Goal: Task Accomplishment & Management: Use online tool/utility

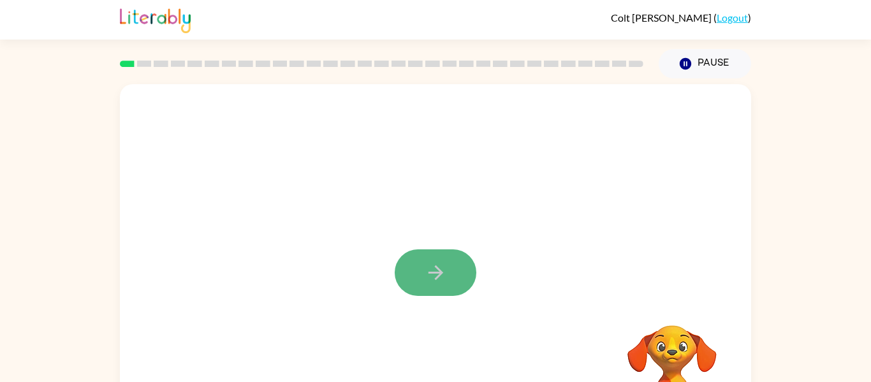
click at [419, 257] on button "button" at bounding box center [436, 272] width 82 height 47
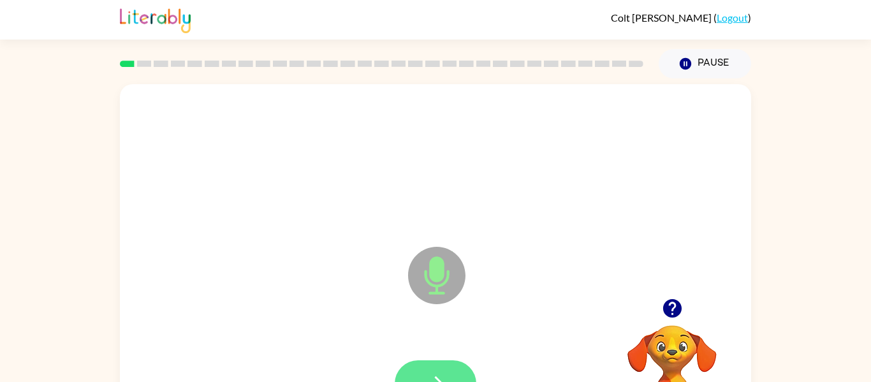
click at [427, 362] on button "button" at bounding box center [436, 383] width 82 height 47
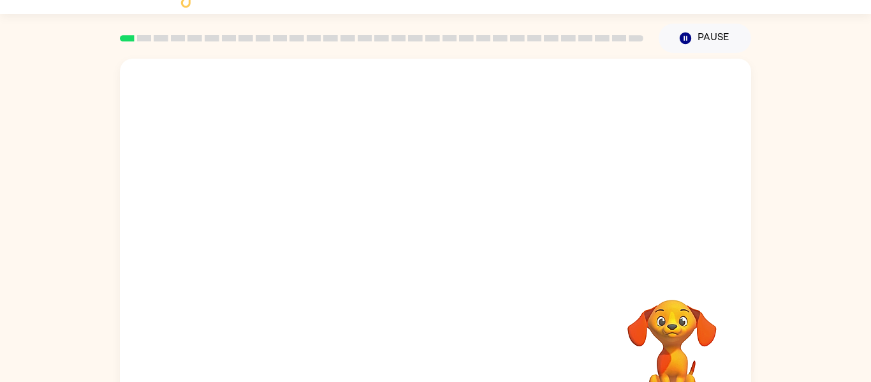
scroll to position [66, 0]
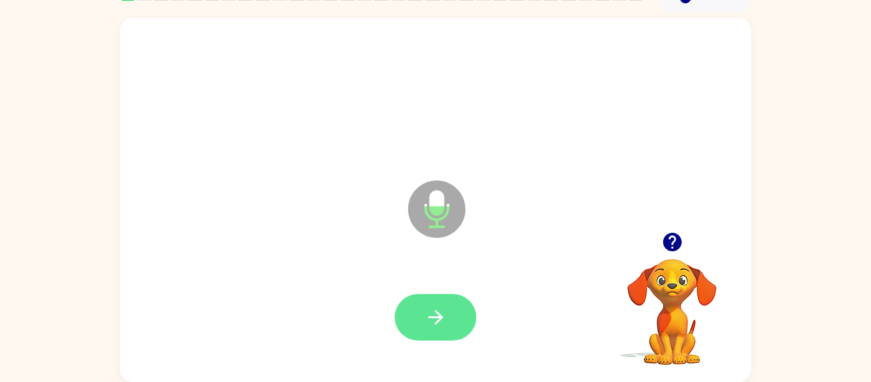
click at [452, 304] on button "button" at bounding box center [436, 317] width 82 height 47
click at [445, 311] on icon "button" at bounding box center [436, 317] width 22 height 22
click at [670, 238] on icon "button" at bounding box center [672, 242] width 22 height 22
click at [450, 333] on button "button" at bounding box center [436, 317] width 82 height 47
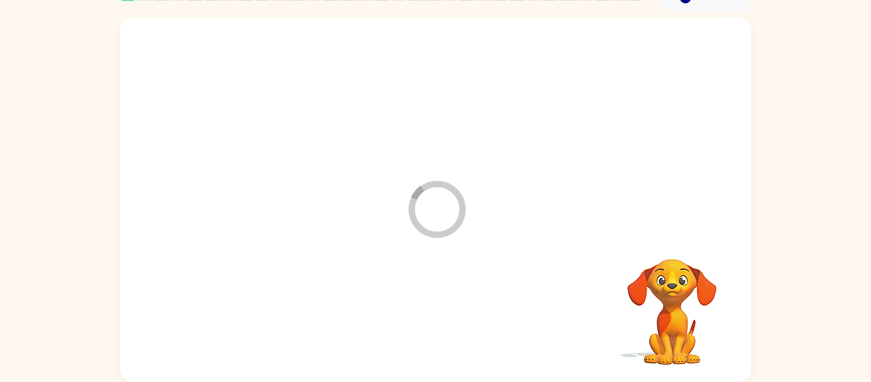
click at [450, 333] on div at bounding box center [436, 317] width 606 height 105
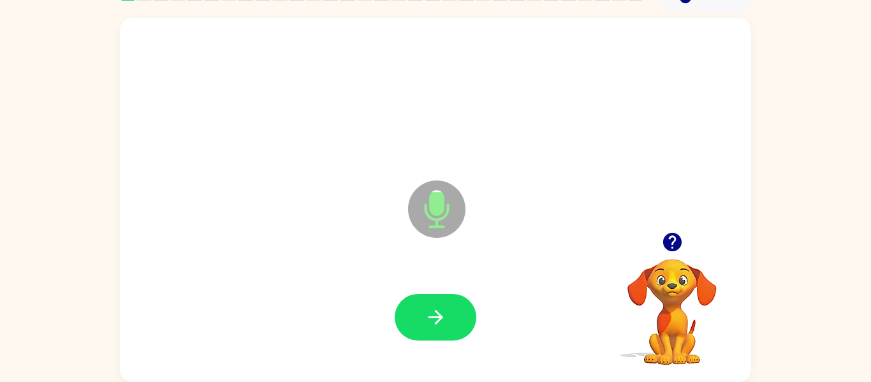
click at [434, 319] on icon "button" at bounding box center [436, 317] width 22 height 22
click at [670, 237] on icon "button" at bounding box center [672, 242] width 22 height 22
click at [442, 331] on button "button" at bounding box center [436, 317] width 82 height 47
click at [432, 327] on icon "button" at bounding box center [436, 317] width 22 height 22
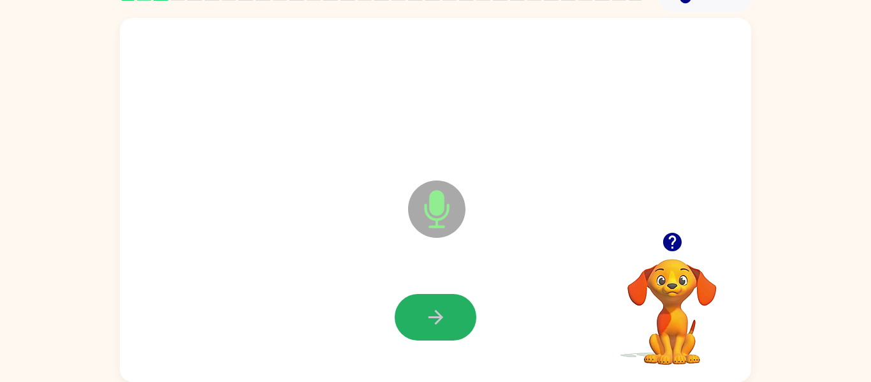
click at [437, 313] on icon "button" at bounding box center [435, 317] width 15 height 15
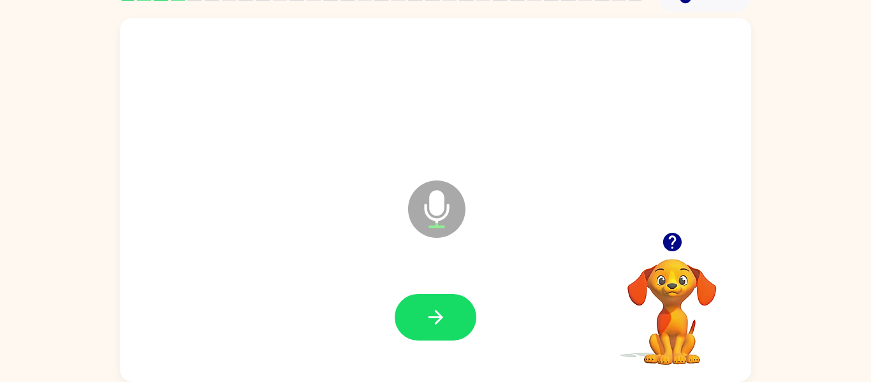
click at [673, 240] on icon "button" at bounding box center [672, 242] width 22 height 22
click at [453, 335] on button "button" at bounding box center [436, 317] width 82 height 47
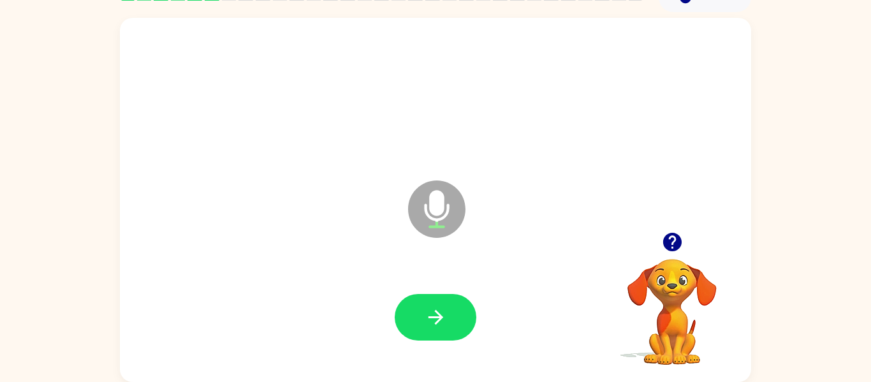
click at [671, 238] on icon "button" at bounding box center [672, 242] width 18 height 18
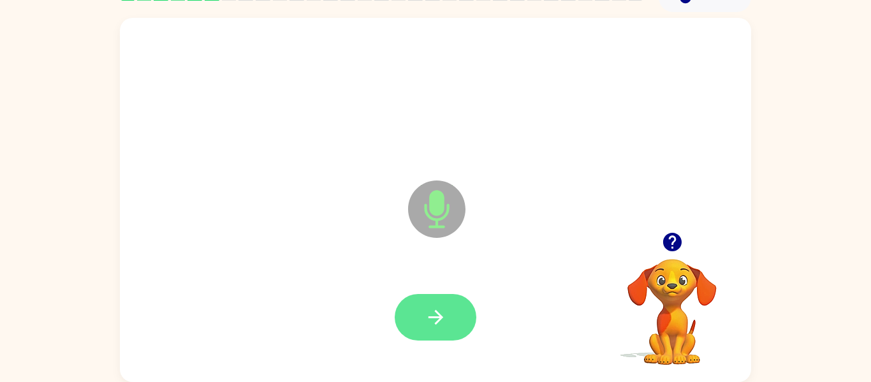
click at [443, 319] on icon "button" at bounding box center [436, 317] width 22 height 22
click at [439, 316] on icon "button" at bounding box center [435, 317] width 15 height 15
click at [430, 312] on icon "button" at bounding box center [436, 317] width 22 height 22
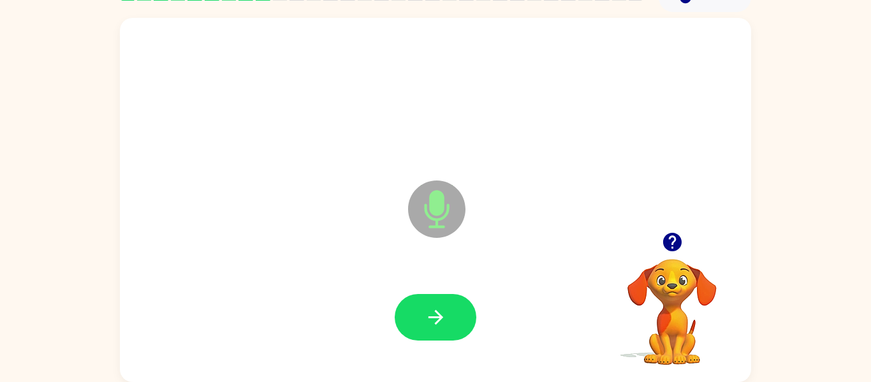
click at [430, 312] on icon "button" at bounding box center [436, 317] width 22 height 22
click at [670, 244] on icon "button" at bounding box center [672, 242] width 18 height 18
click at [430, 309] on icon "button" at bounding box center [436, 317] width 22 height 22
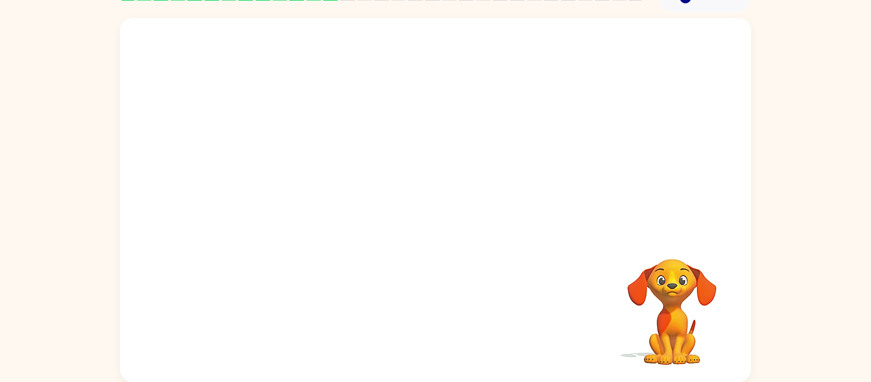
click at [430, 309] on div "Your browser must support playing .mp4 files to use Literably. Please try using…" at bounding box center [435, 200] width 631 height 364
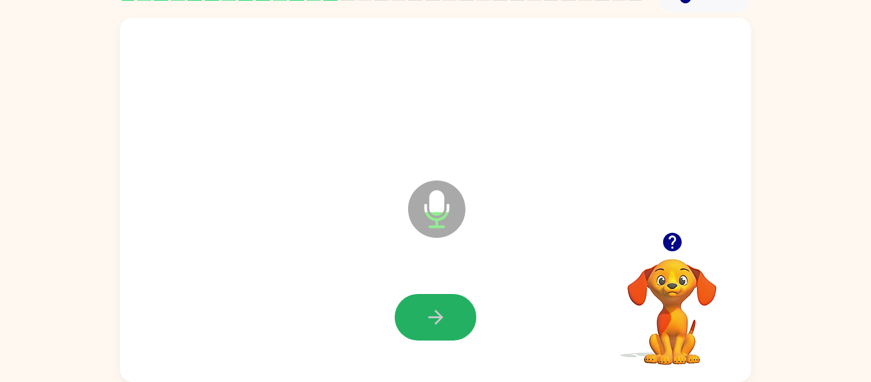
click at [447, 305] on button "button" at bounding box center [436, 317] width 82 height 47
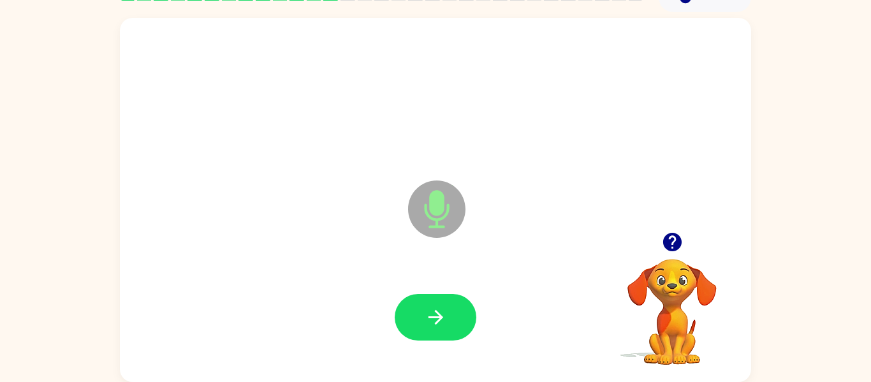
click at [447, 305] on button "button" at bounding box center [436, 317] width 82 height 47
click at [442, 323] on icon "button" at bounding box center [436, 317] width 22 height 22
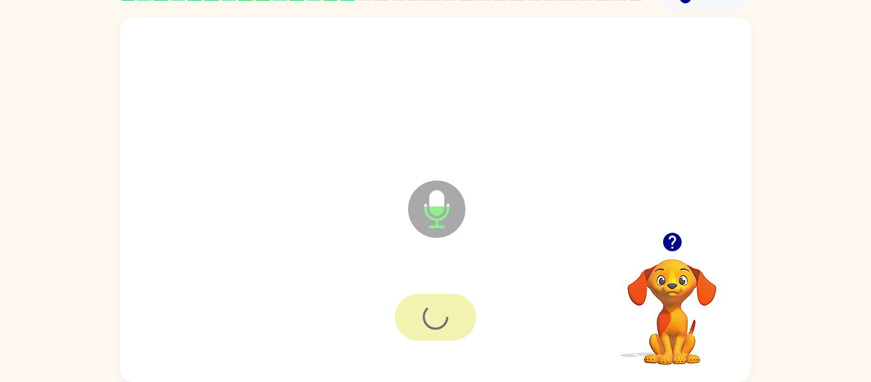
click at [442, 323] on div at bounding box center [436, 317] width 82 height 47
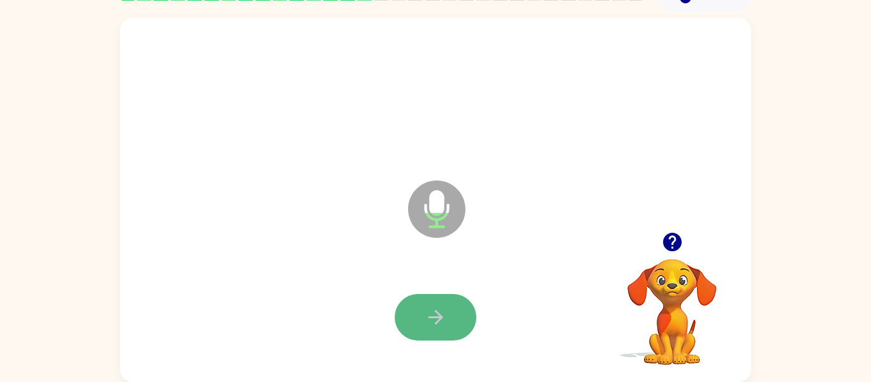
click at [442, 324] on icon "button" at bounding box center [436, 317] width 22 height 22
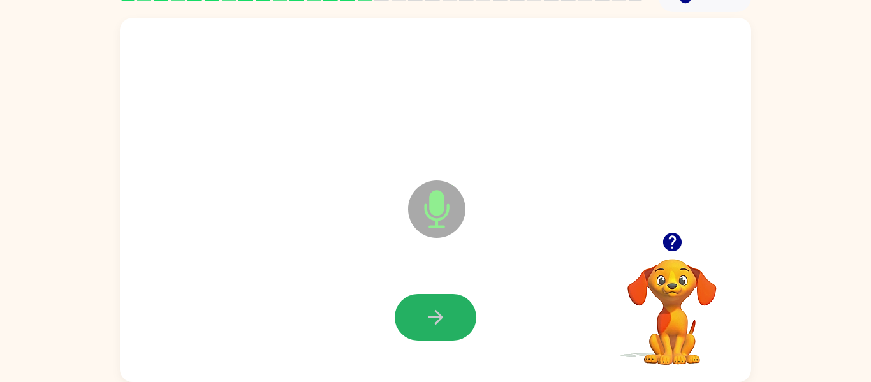
click at [442, 324] on icon "button" at bounding box center [436, 317] width 22 height 22
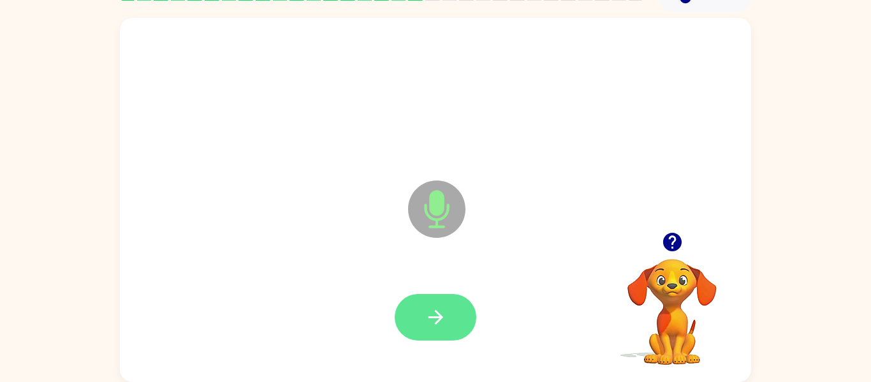
click at [455, 325] on button "button" at bounding box center [436, 317] width 82 height 47
click at [439, 307] on icon "button" at bounding box center [436, 317] width 22 height 22
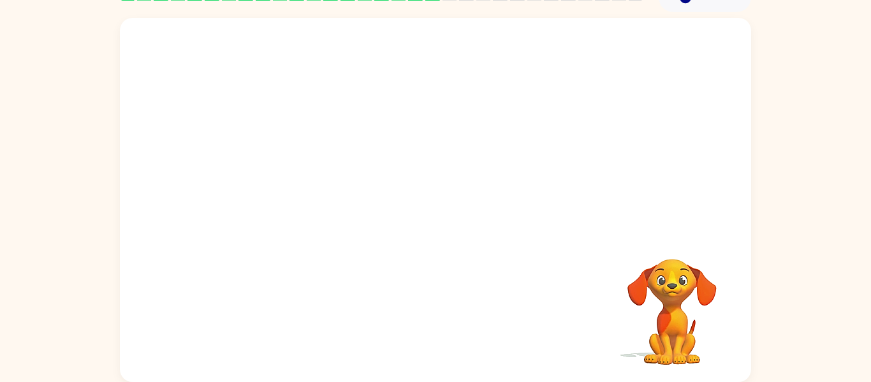
click at [439, 307] on div "Your browser must support playing .mp4 files to use Literably. Please try using…" at bounding box center [435, 200] width 631 height 364
click at [439, 307] on div at bounding box center [436, 317] width 606 height 105
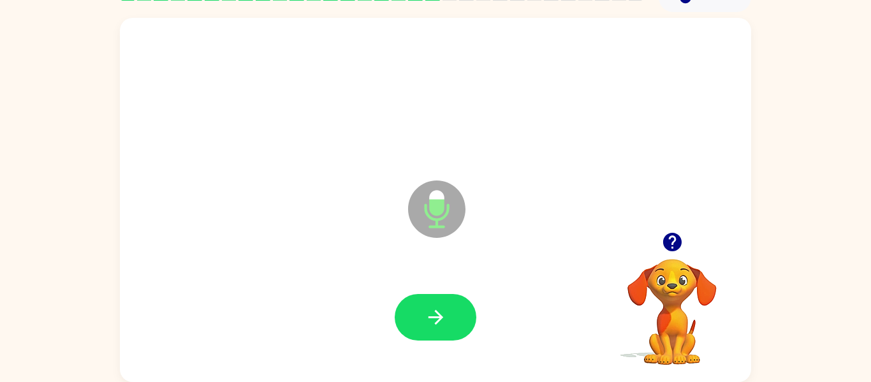
click at [439, 307] on icon "button" at bounding box center [436, 317] width 22 height 22
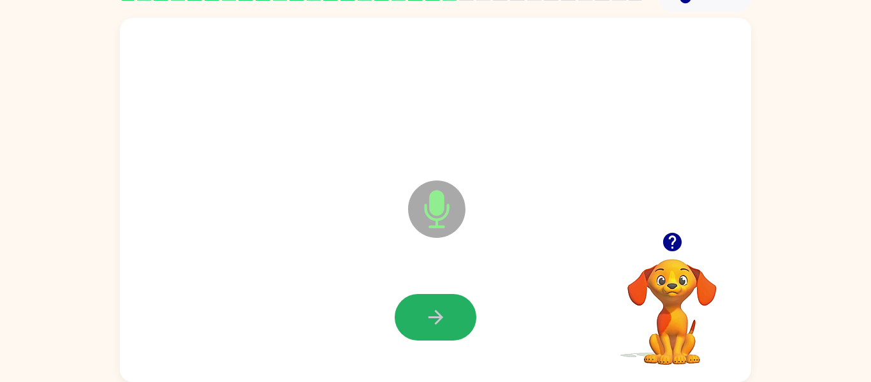
click at [439, 307] on icon "button" at bounding box center [436, 317] width 22 height 22
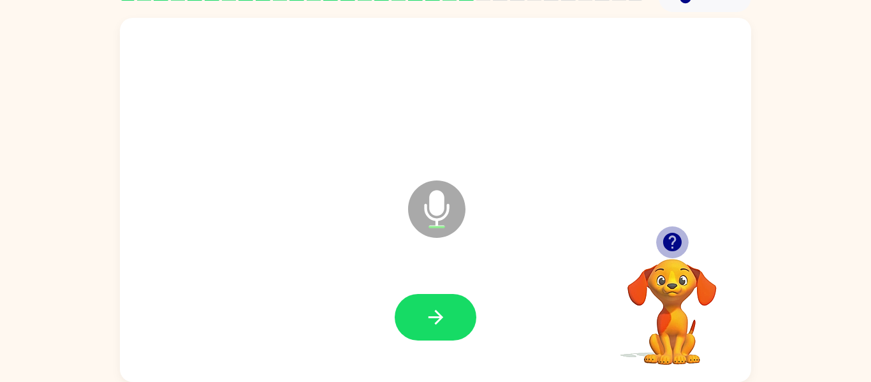
click at [672, 238] on icon "button" at bounding box center [672, 242] width 18 height 18
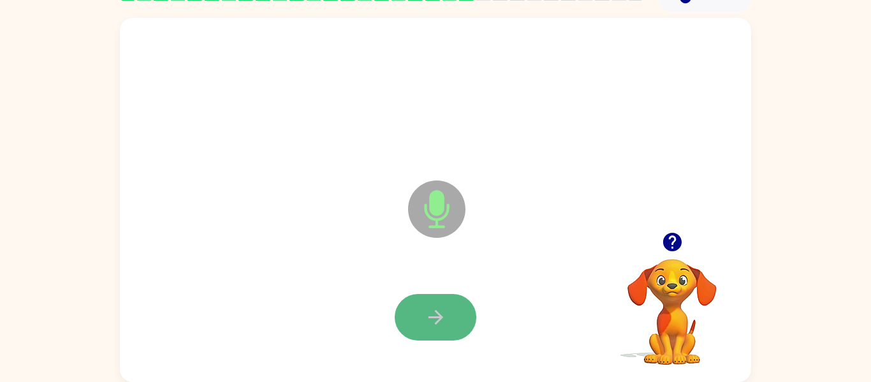
click at [419, 305] on button "button" at bounding box center [436, 317] width 82 height 47
click at [399, 242] on div "Microphone The Microphone is here when it is your turn to talk" at bounding box center [435, 200] width 631 height 364
click at [427, 316] on icon "button" at bounding box center [436, 317] width 22 height 22
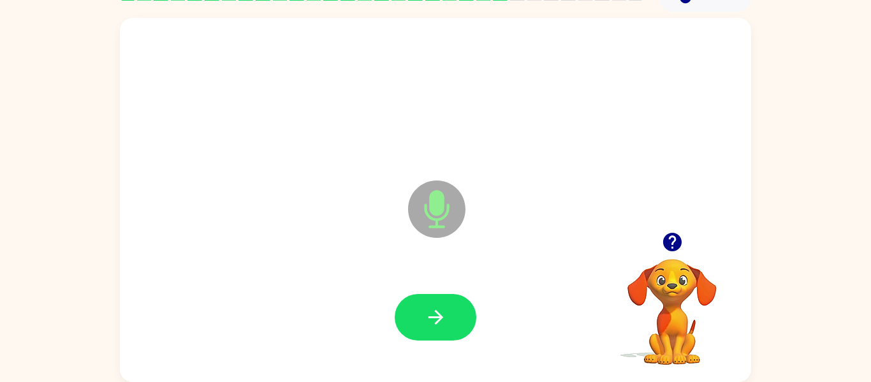
click at [427, 316] on icon "button" at bounding box center [436, 317] width 22 height 22
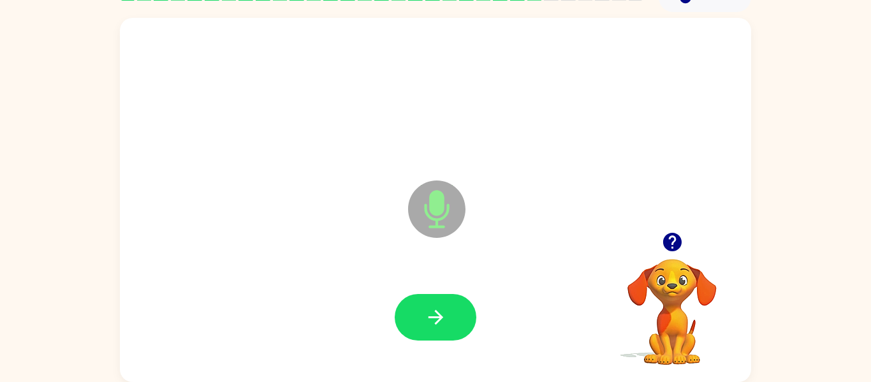
click at [427, 316] on icon "button" at bounding box center [436, 317] width 22 height 22
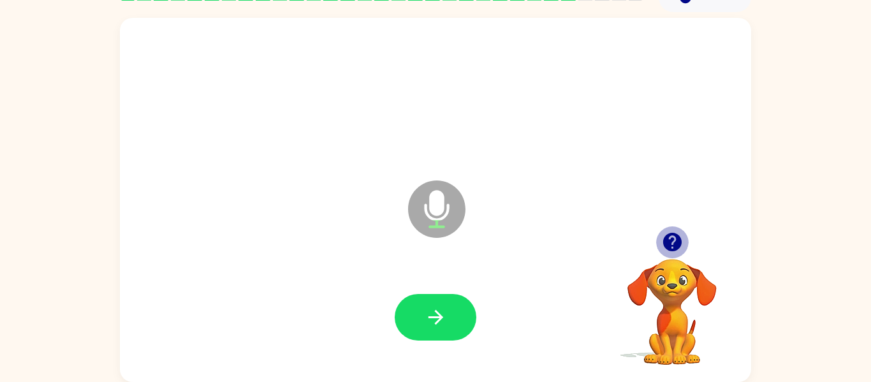
click at [669, 244] on icon "button" at bounding box center [672, 242] width 18 height 18
click at [670, 239] on video "Your browser must support playing .mp4 files to use Literably. Please try using…" at bounding box center [672, 303] width 128 height 128
click at [671, 235] on icon "button" at bounding box center [672, 242] width 18 height 18
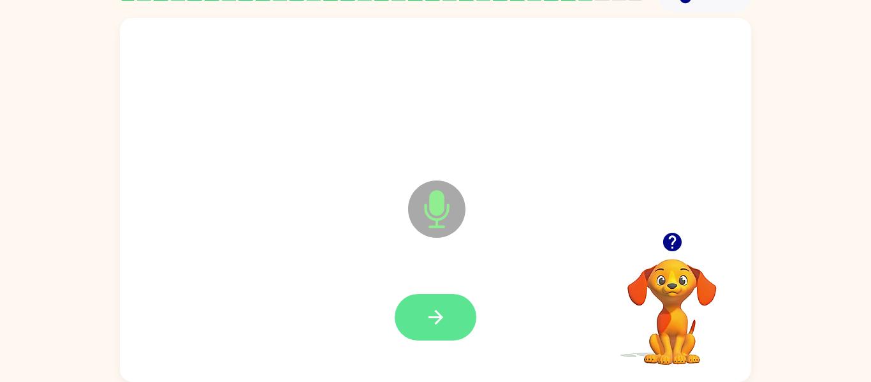
click at [440, 317] on icon "button" at bounding box center [435, 317] width 15 height 15
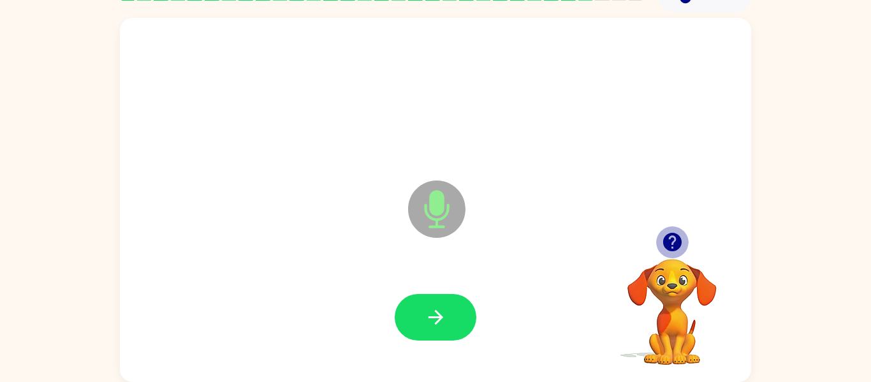
click at [668, 244] on icon "button" at bounding box center [672, 242] width 18 height 18
click at [668, 244] on video "Your browser must support playing .mp4 files to use Literably. Please try using…" at bounding box center [672, 303] width 128 height 128
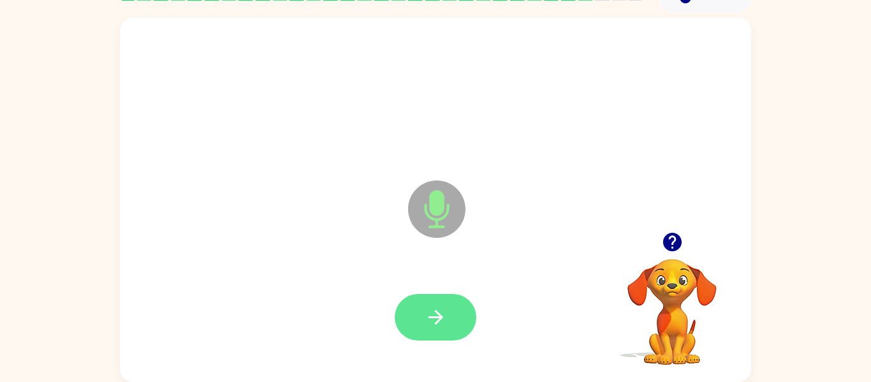
click at [416, 323] on button "button" at bounding box center [436, 317] width 82 height 47
click at [414, 325] on button "button" at bounding box center [436, 317] width 82 height 47
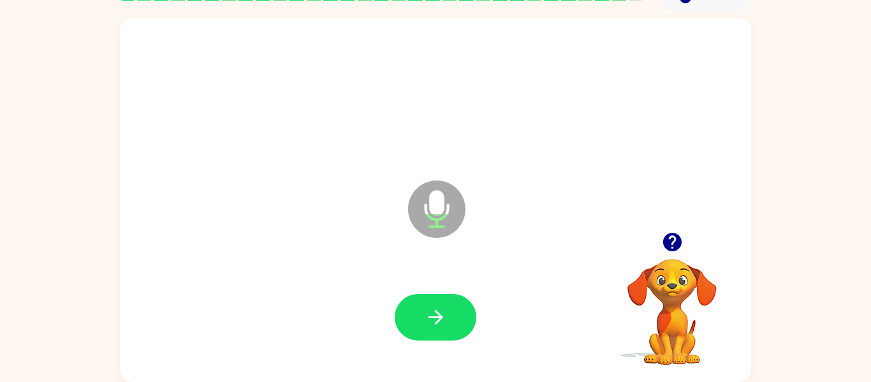
click at [414, 325] on button "button" at bounding box center [436, 317] width 82 height 47
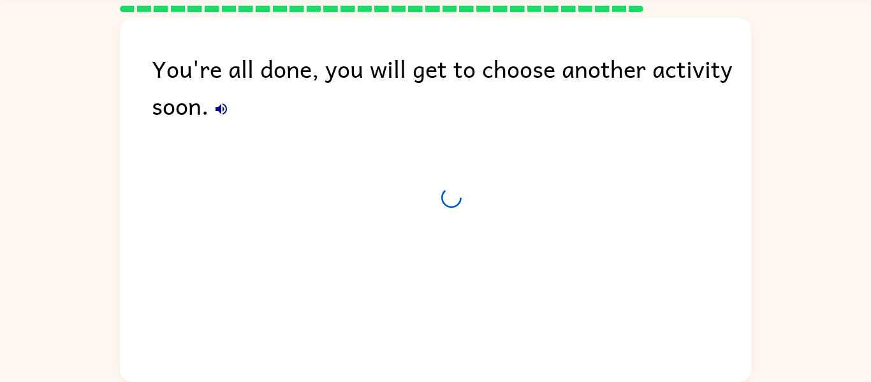
scroll to position [43, 0]
